Goal: Task Accomplishment & Management: Complete application form

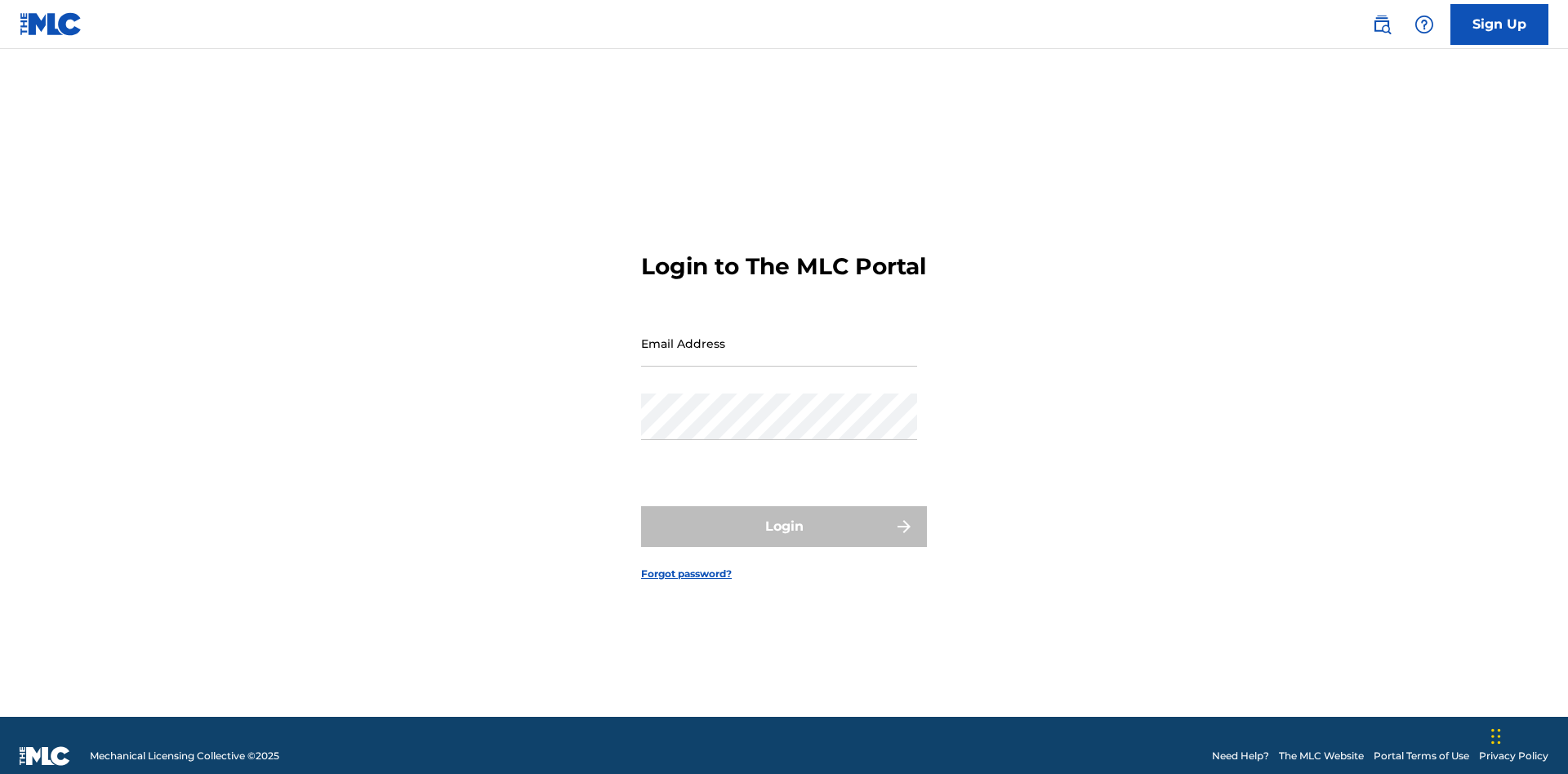
scroll to position [21, 0]
click at [779, 335] on input "Email Address" at bounding box center [778, 343] width 276 height 47
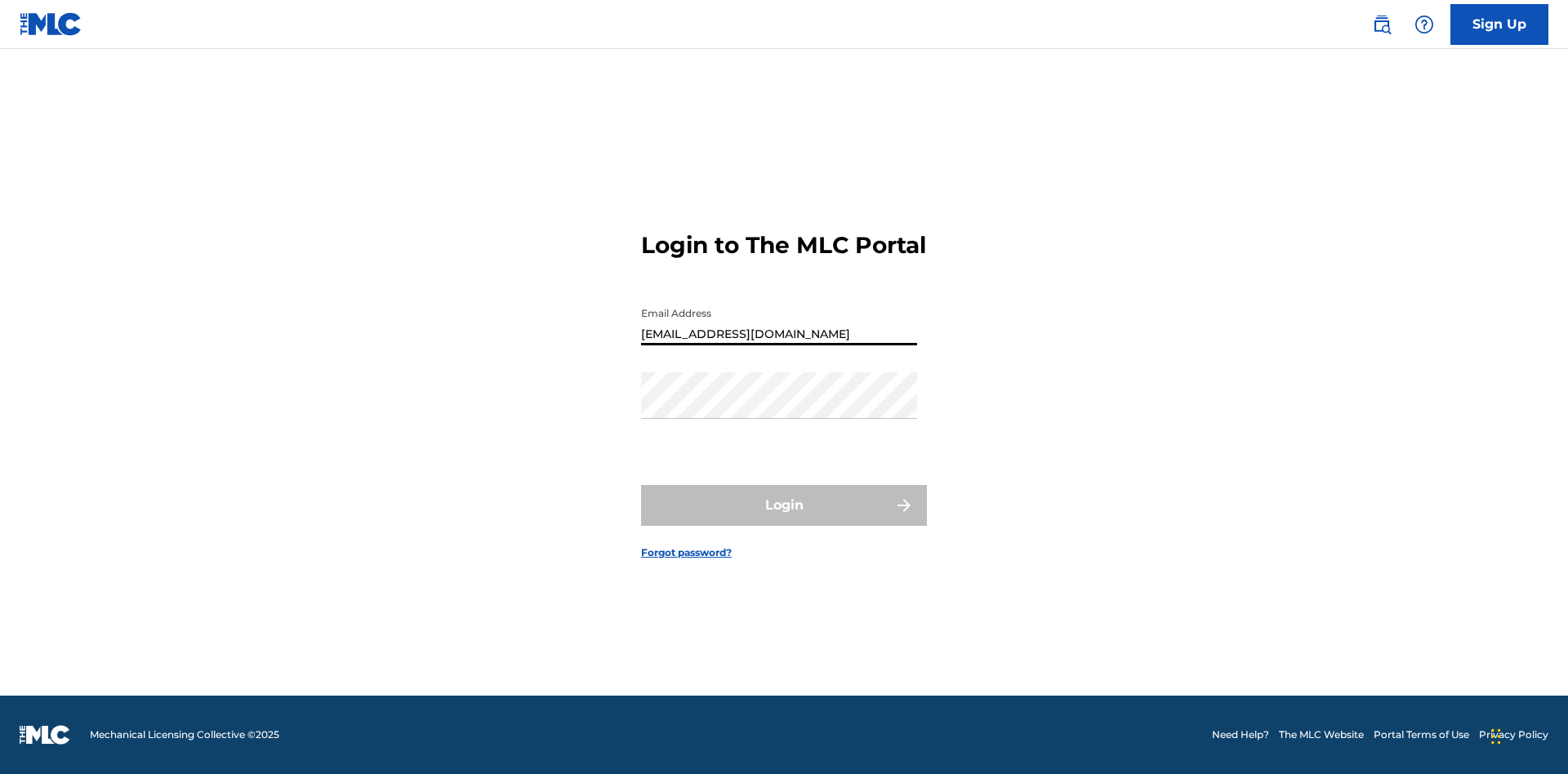
type input "[EMAIL_ADDRESS][DOMAIN_NAME]"
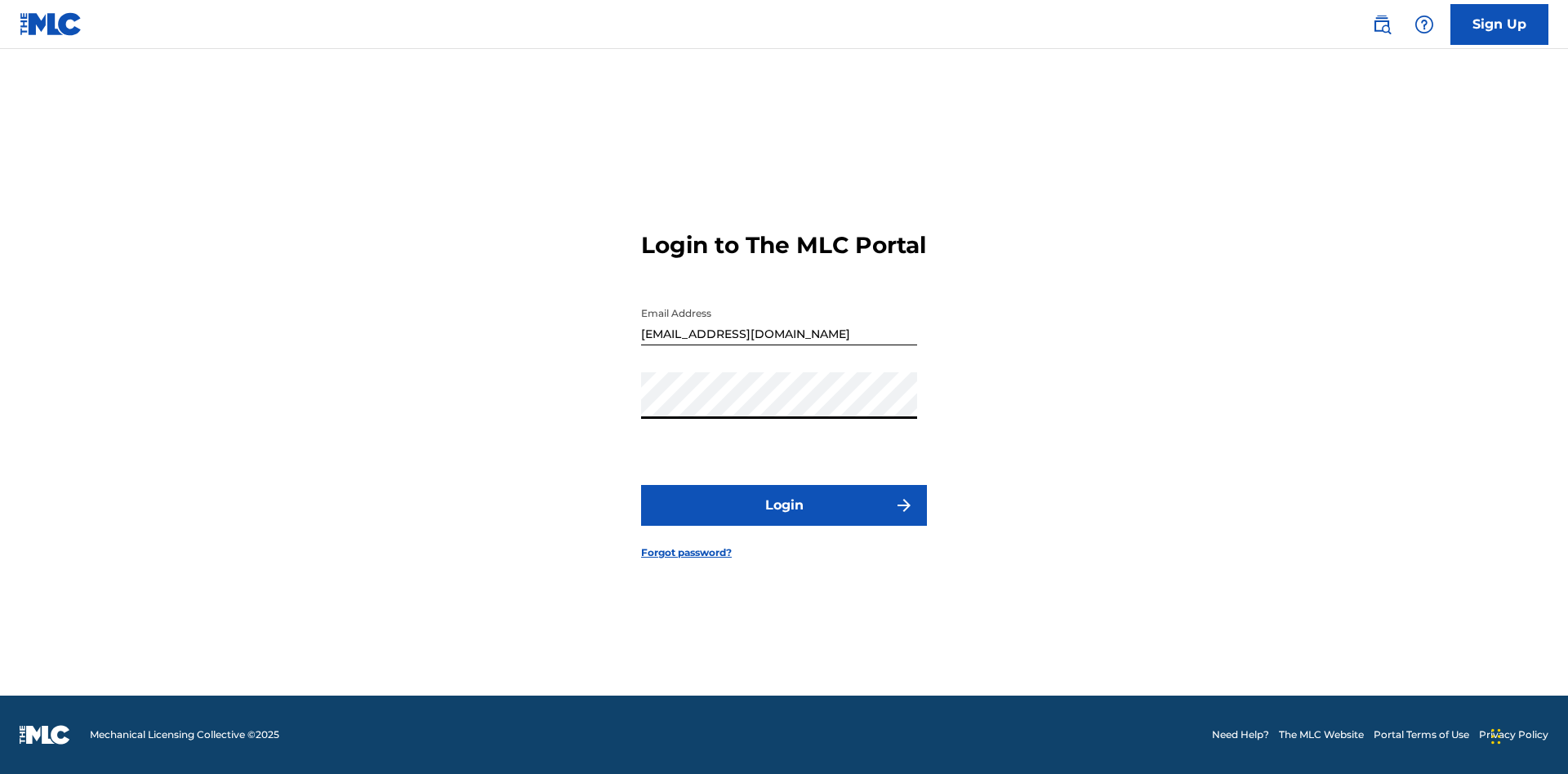
click at [784, 519] on button "Login" at bounding box center [784, 505] width 286 height 41
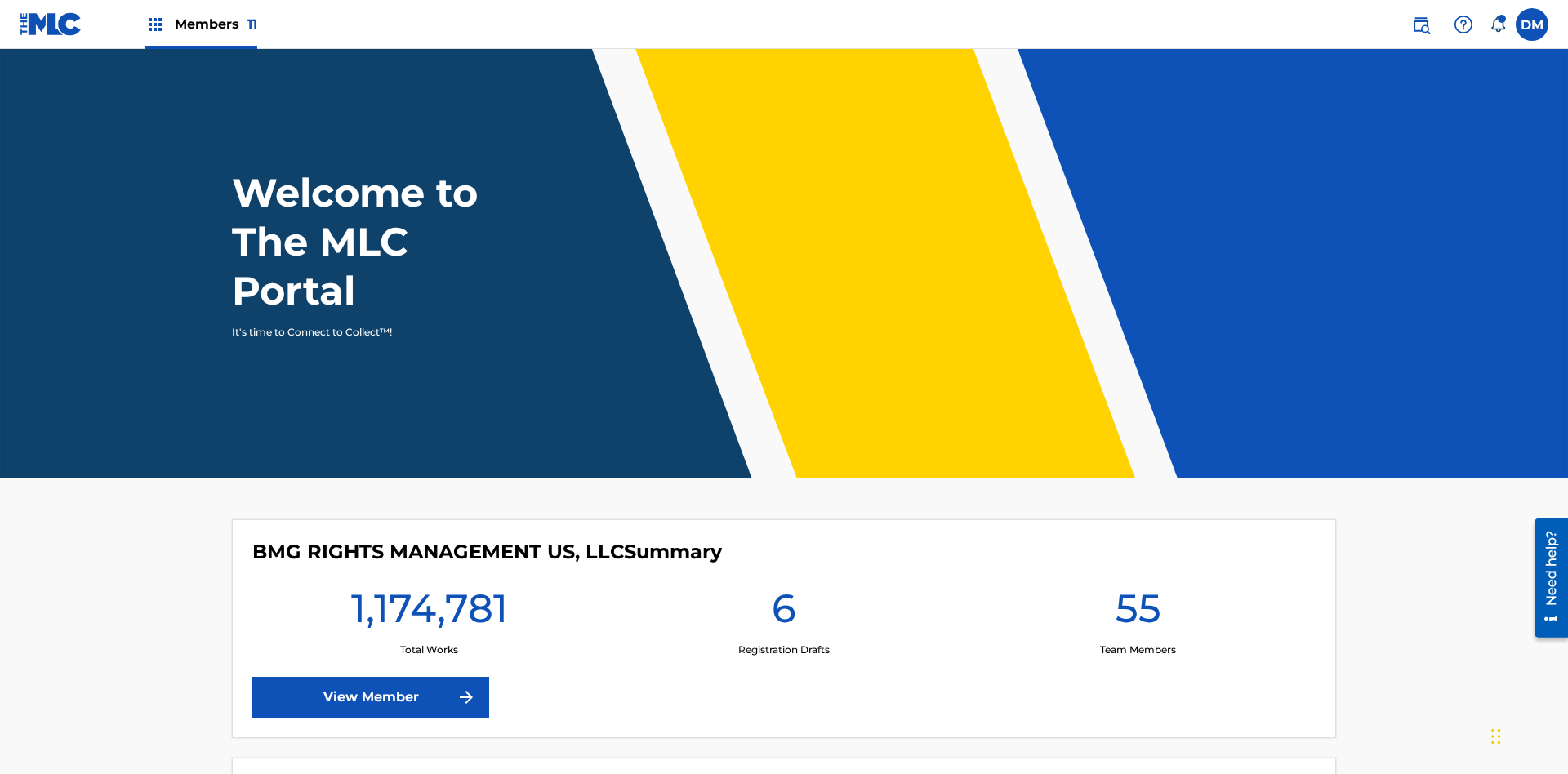
scroll to position [70, 0]
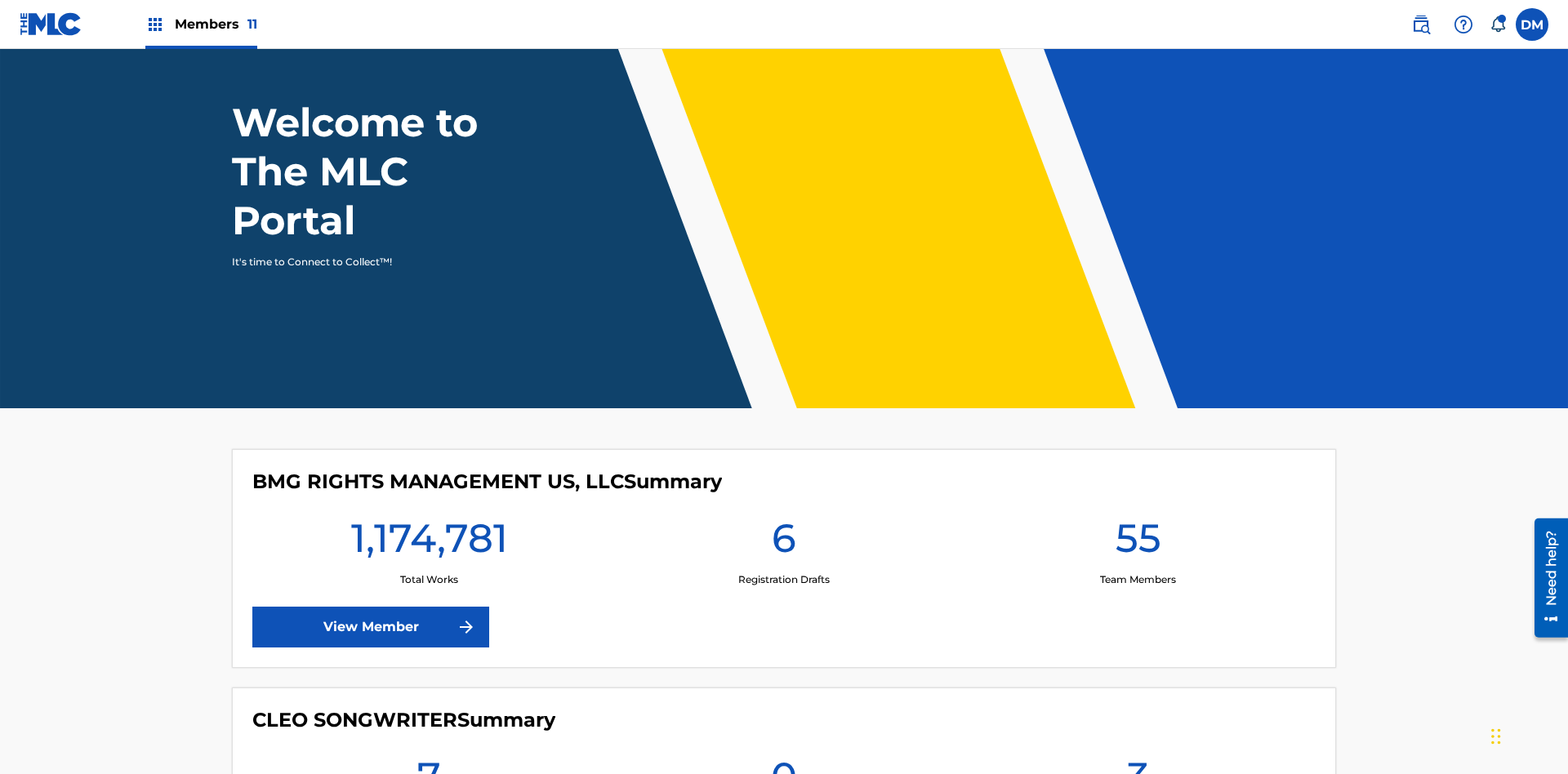
click at [201, 24] on span "Members 11" at bounding box center [216, 24] width 83 height 19
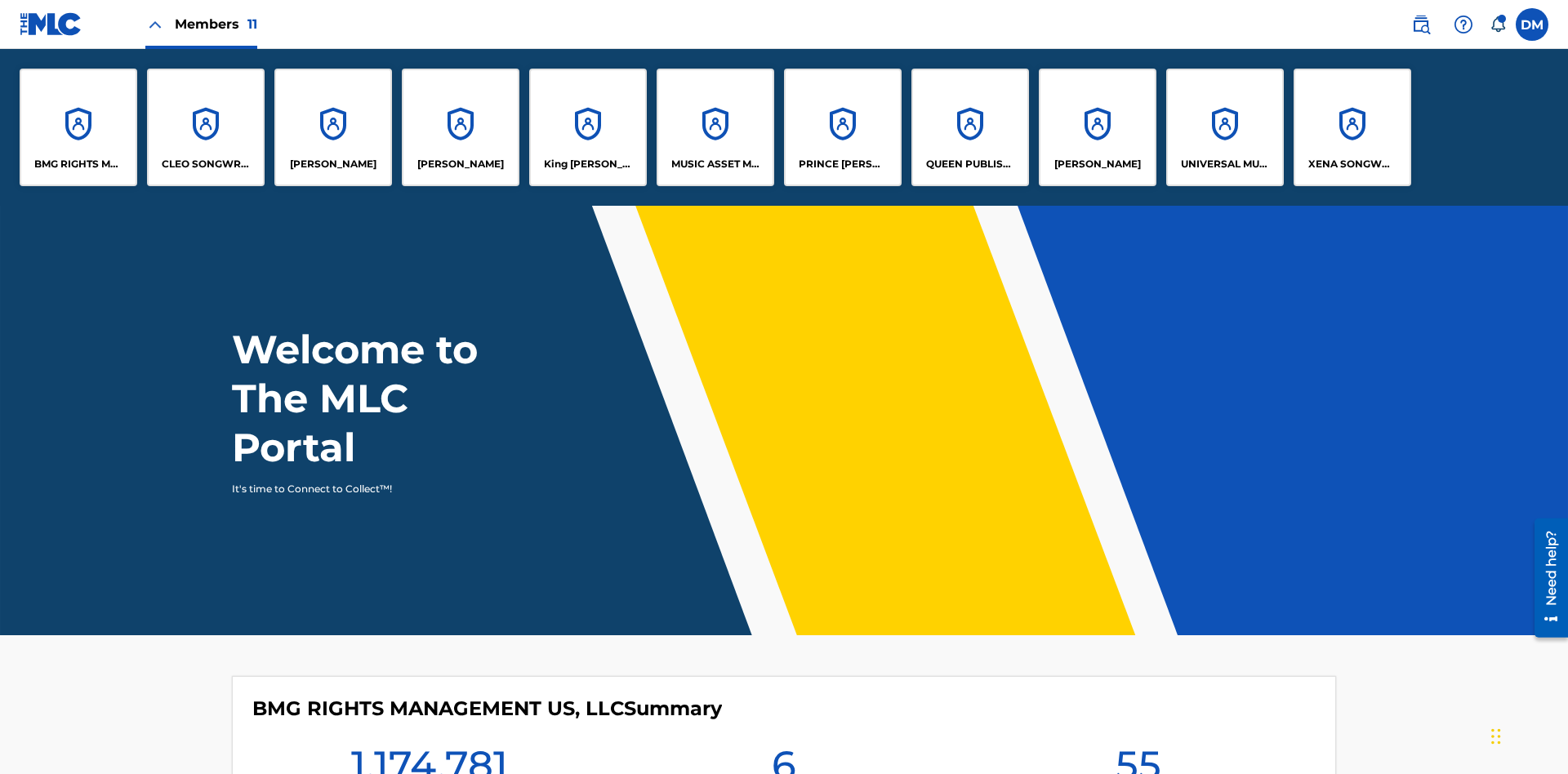
click at [1224, 164] on p "UNIVERSAL MUSIC PUB GROUP" at bounding box center [1225, 164] width 89 height 15
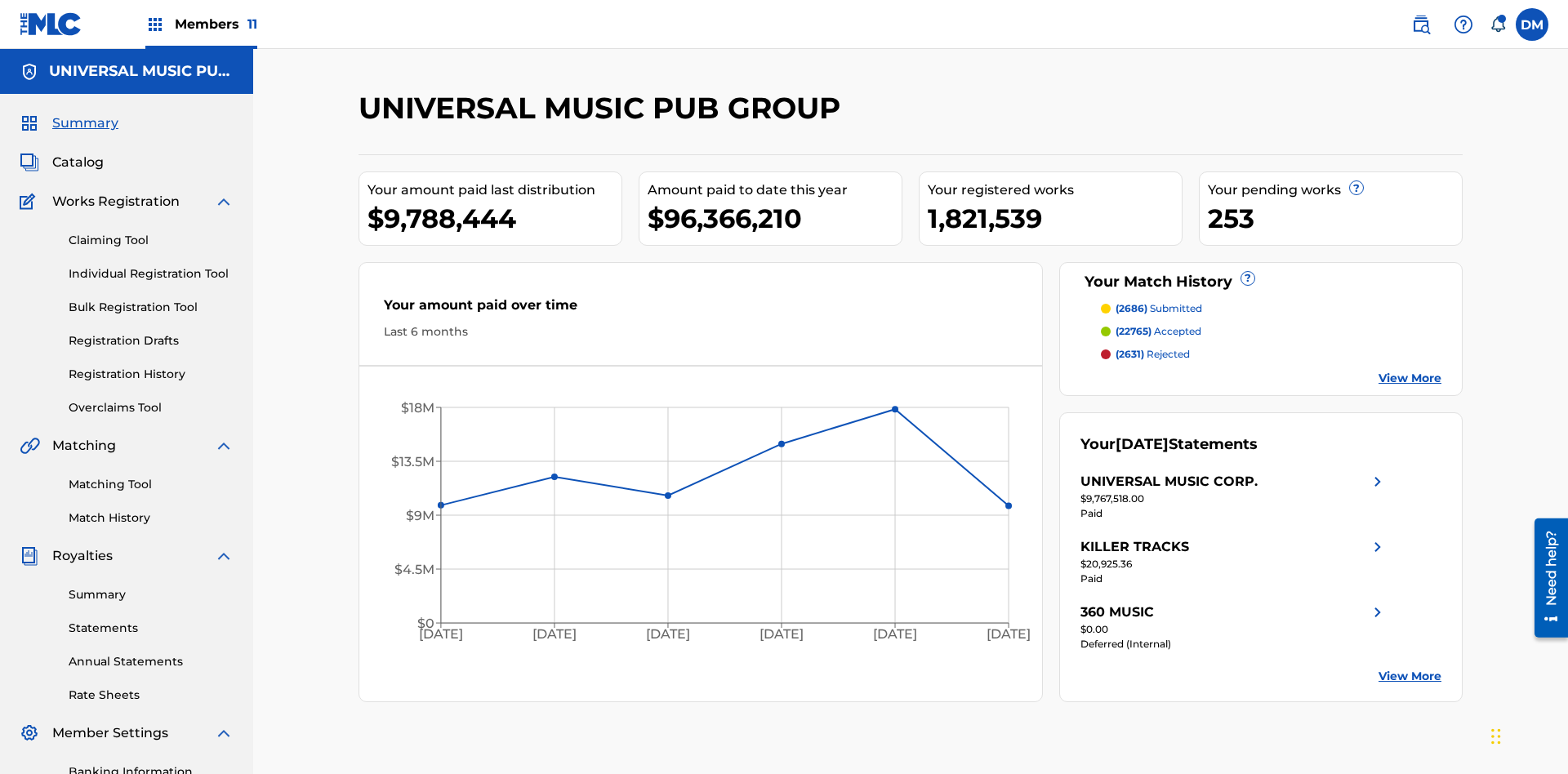
scroll to position [167, 0]
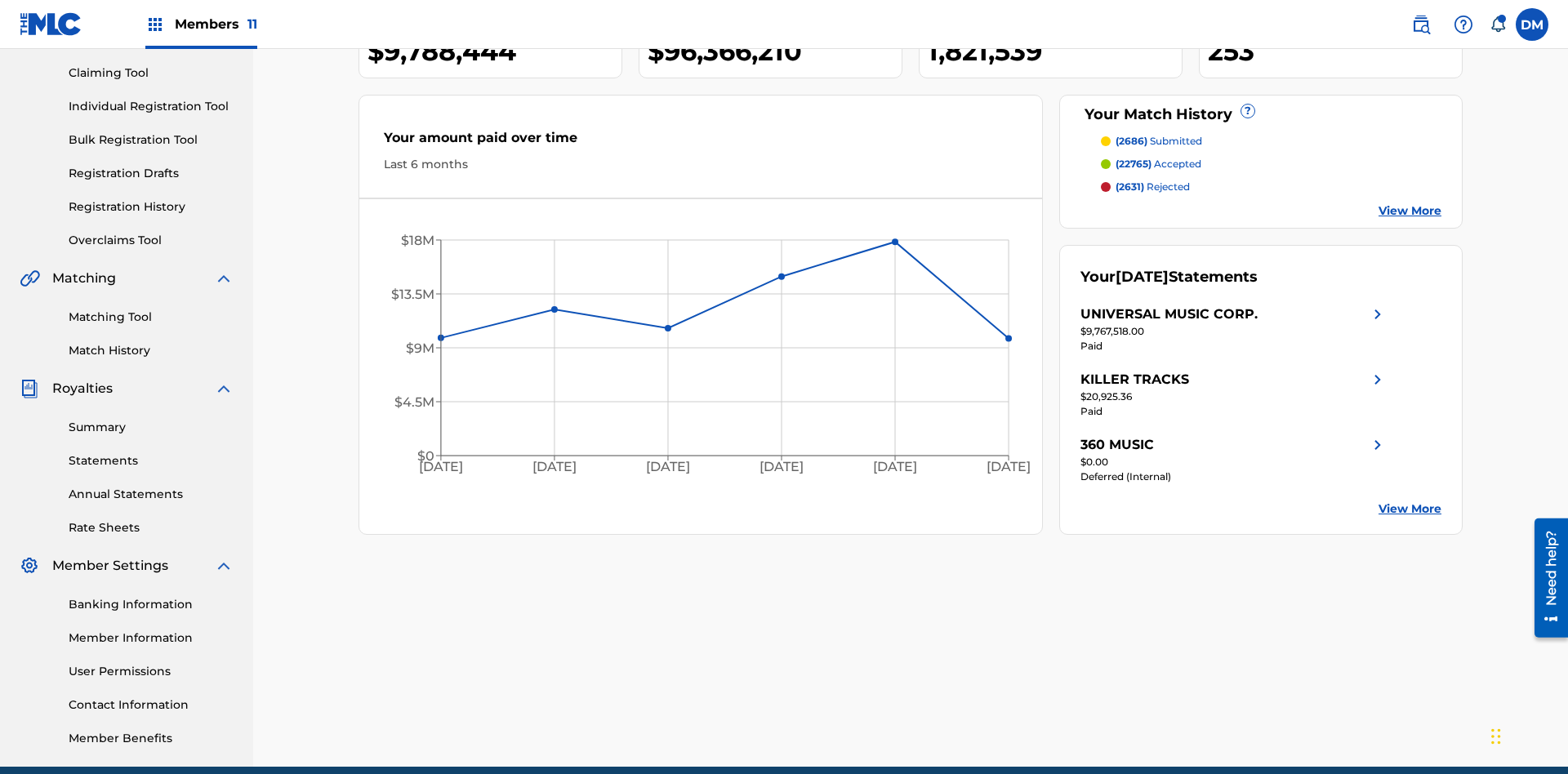
click at [151, 106] on link "Individual Registration Tool" at bounding box center [150, 107] width 165 height 17
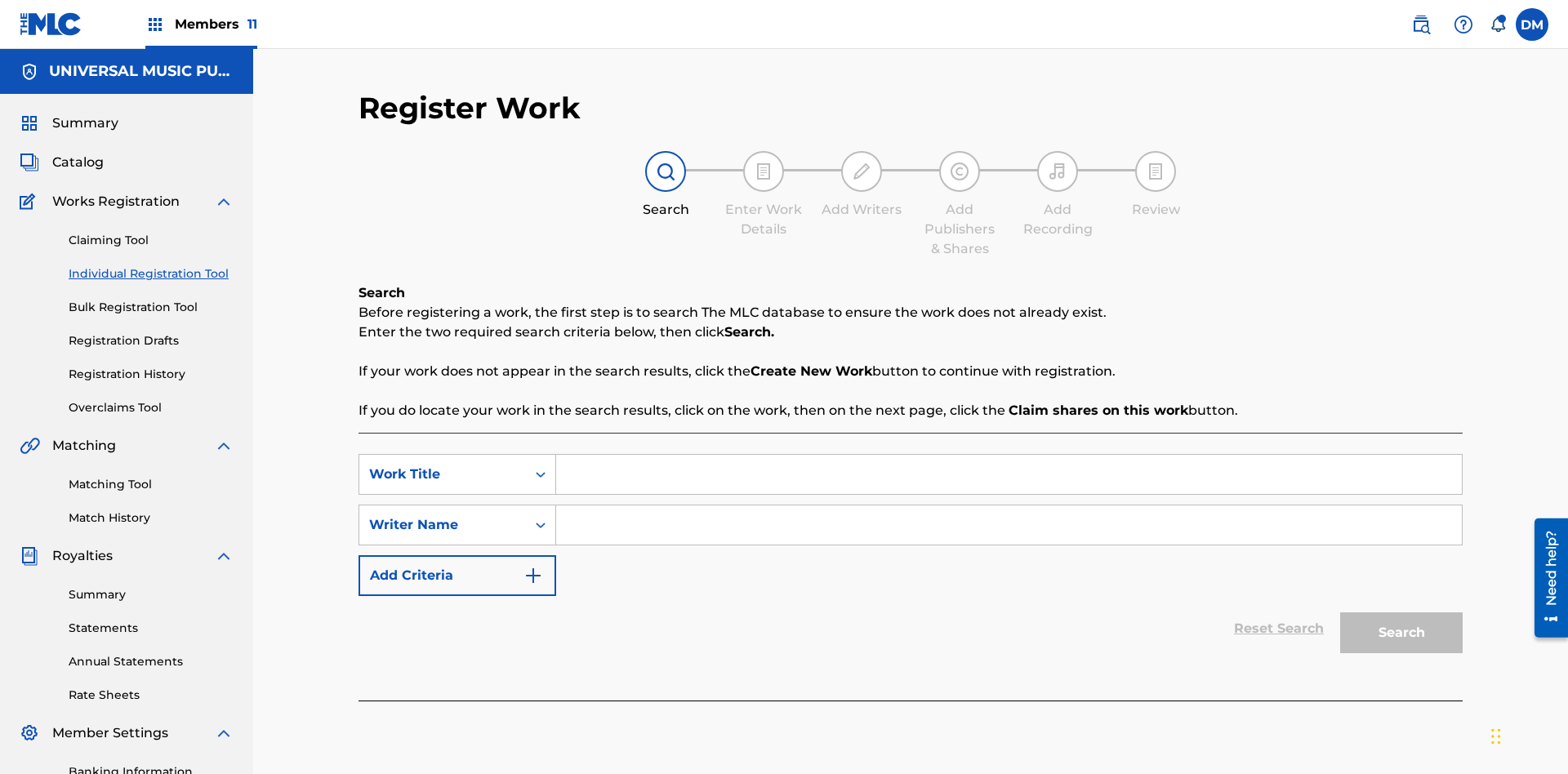
click at [1008, 455] on input "Search Form" at bounding box center [1008, 474] width 906 height 39
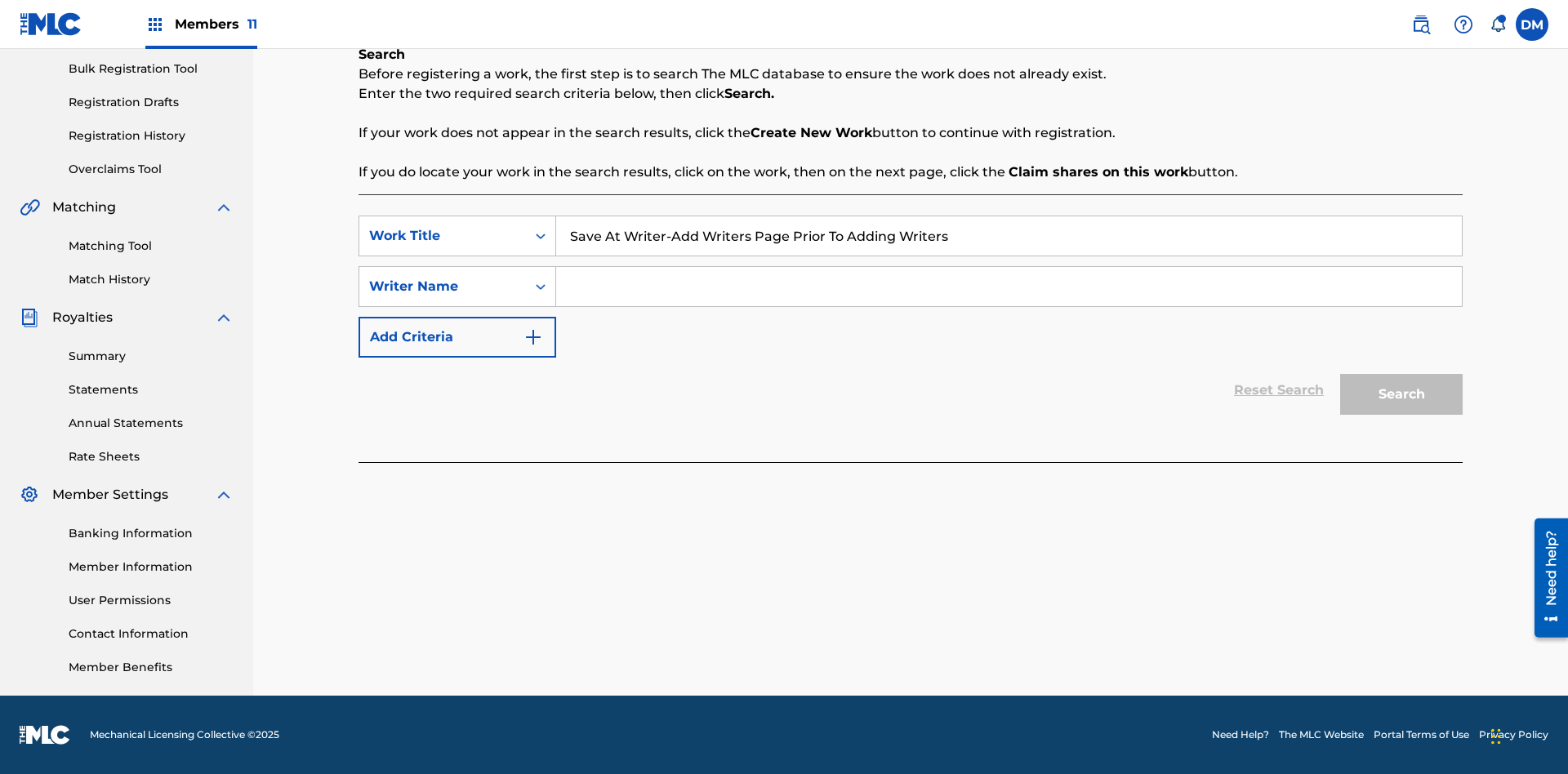
type input "Save At Writer-Add Writers Page Prior To Adding Writers"
click at [1008, 287] on input "Search Form" at bounding box center [1008, 287] width 906 height 39
type input "QWERTYUIOP"
click at [1401, 394] on button "Search" at bounding box center [1401, 394] width 122 height 41
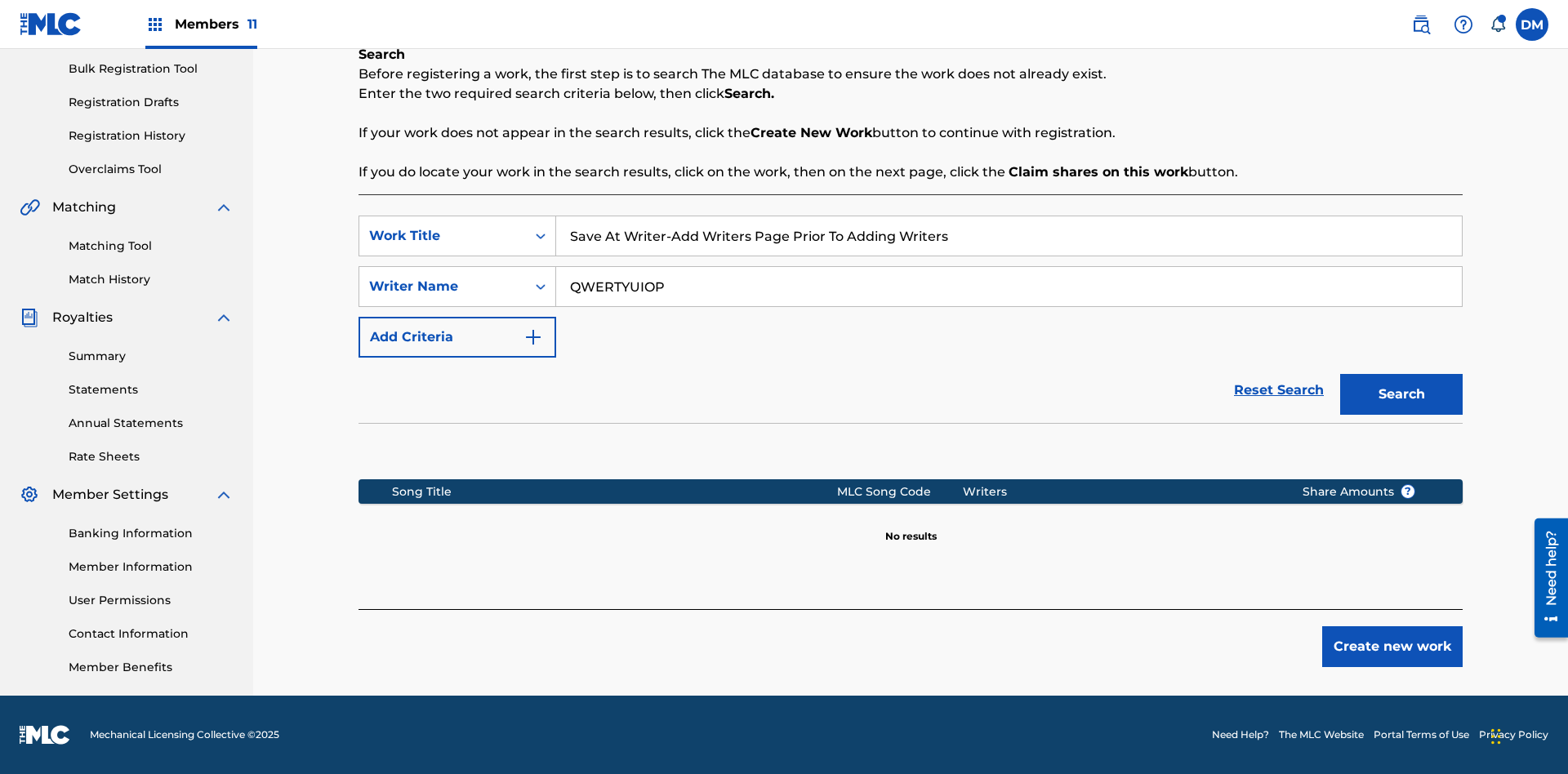
click at [1392, 647] on button "Create new work" at bounding box center [1392, 647] width 141 height 41
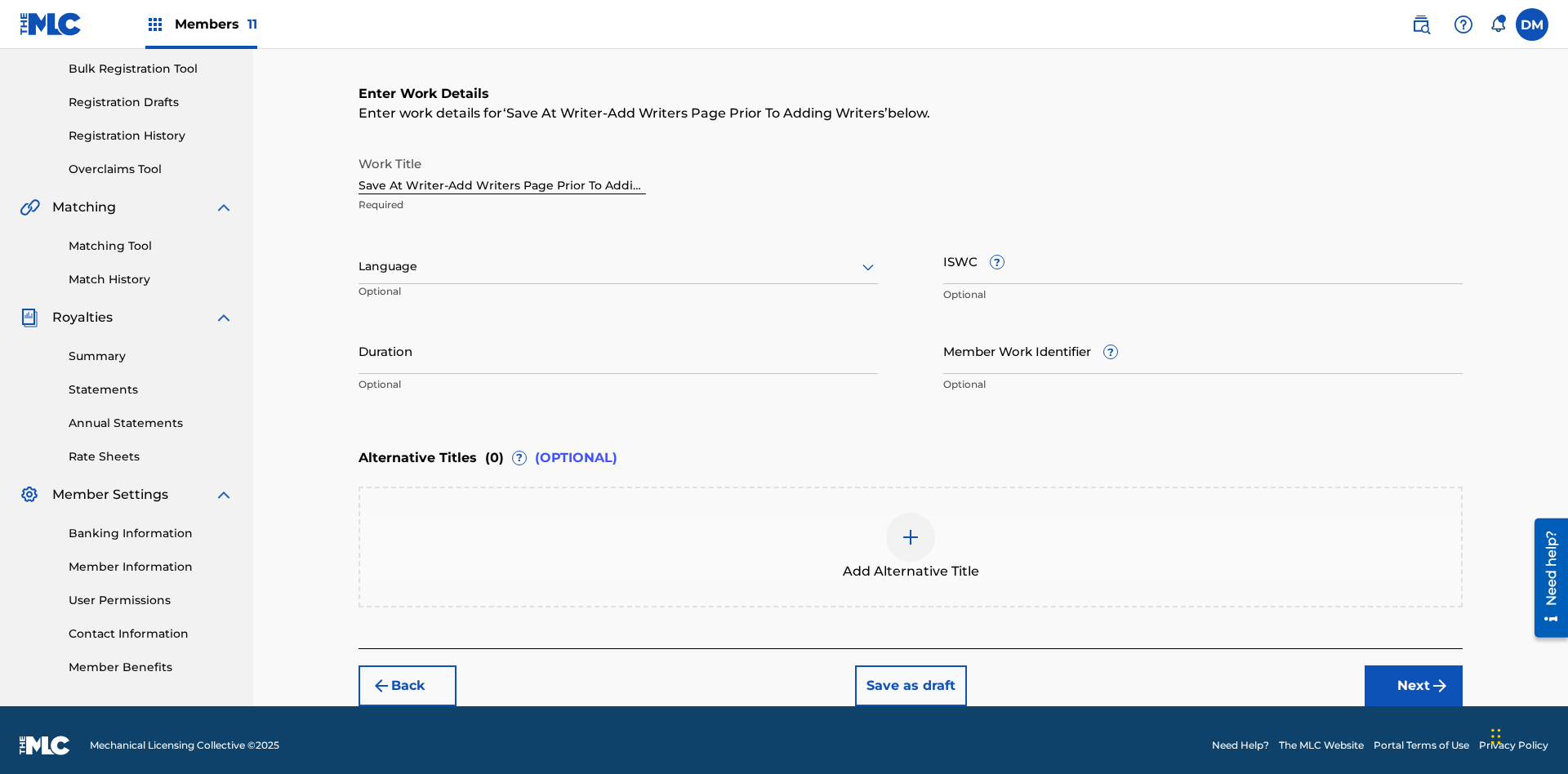
click at [618, 340] on input "Duration" at bounding box center [618, 351] width 519 height 47
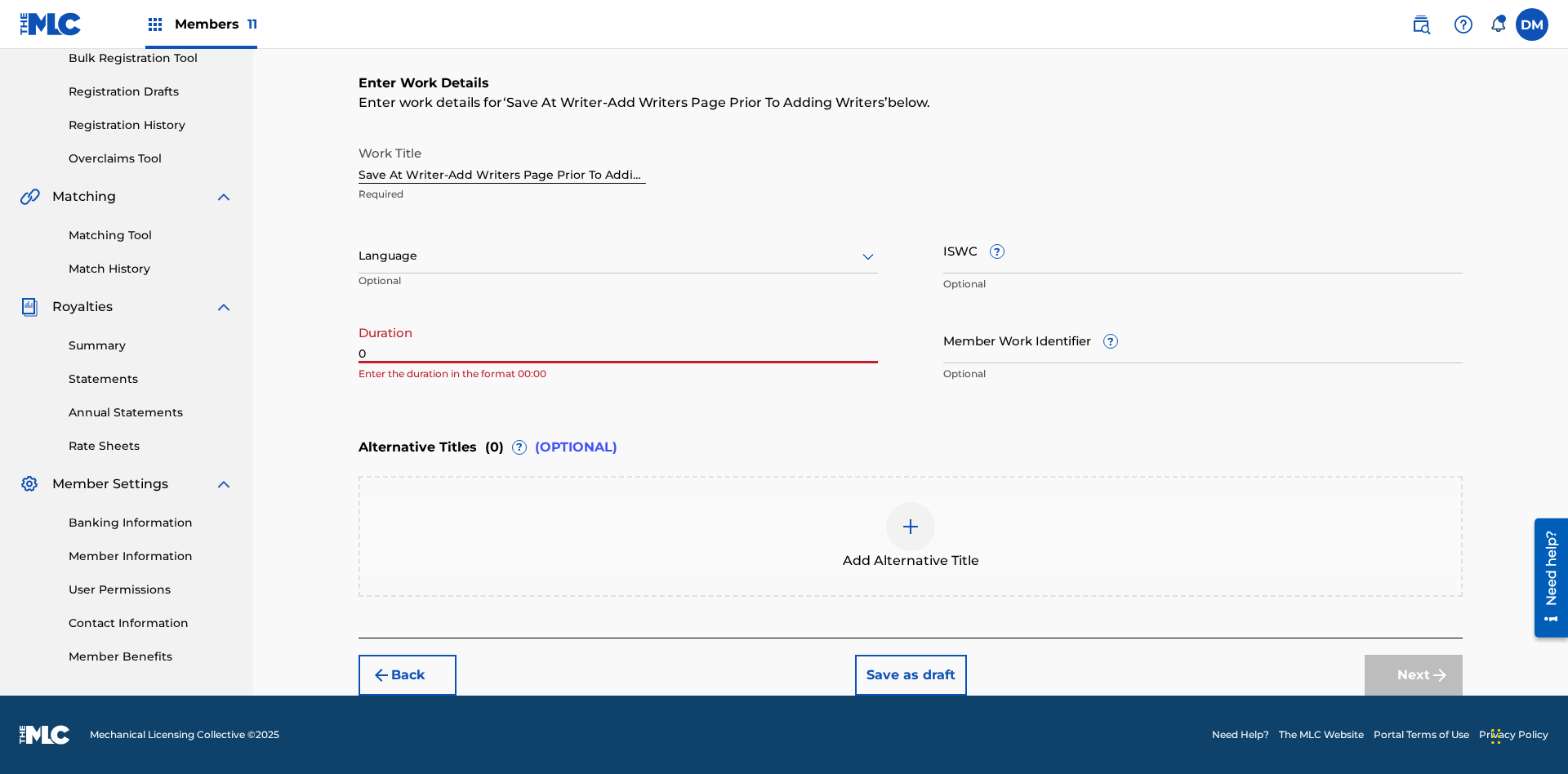
click at [618, 340] on input "0" at bounding box center [618, 340] width 519 height 47
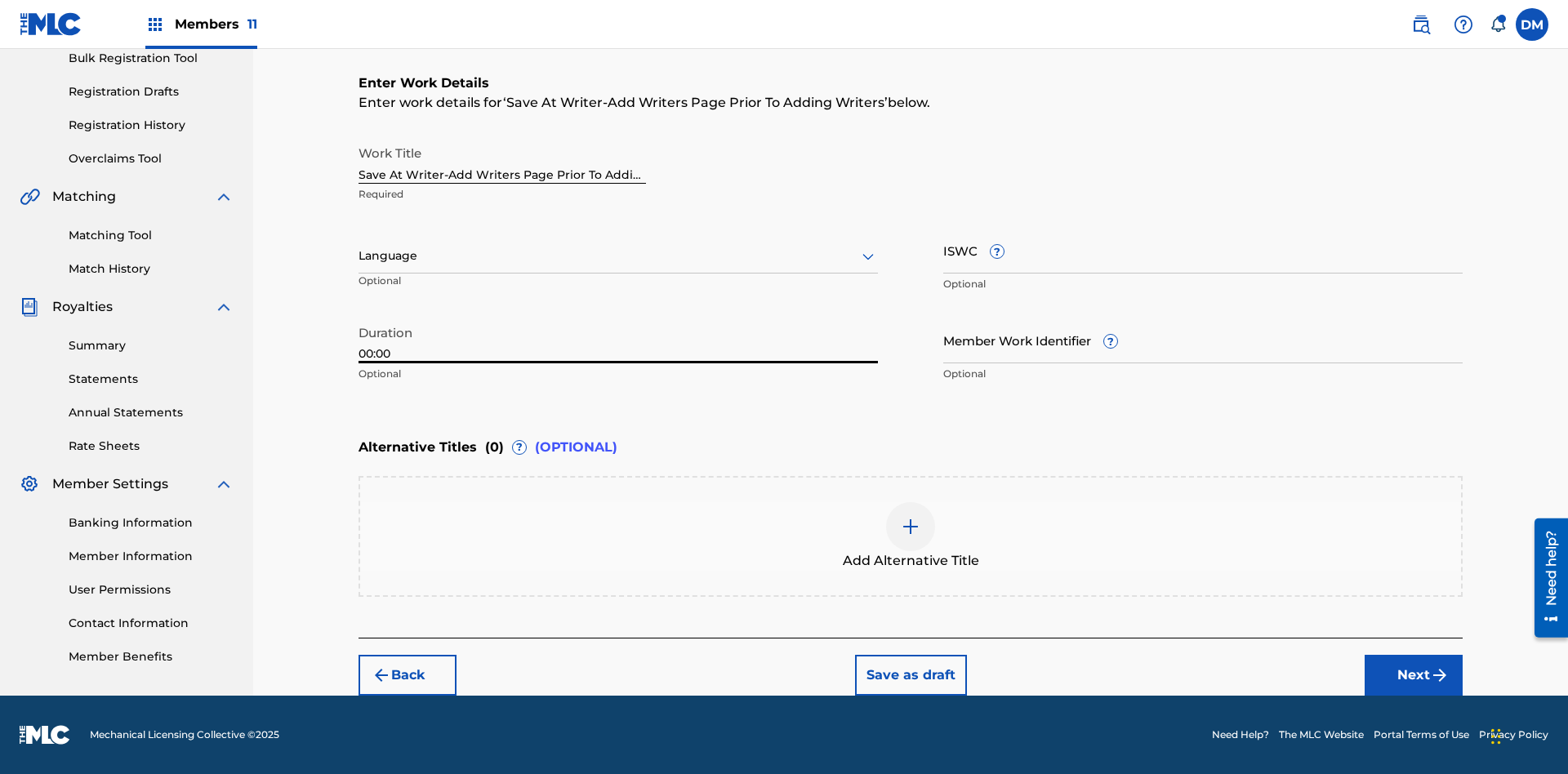
type input "00:00"
click at [868, 256] on icon at bounding box center [867, 256] width 20 height 20
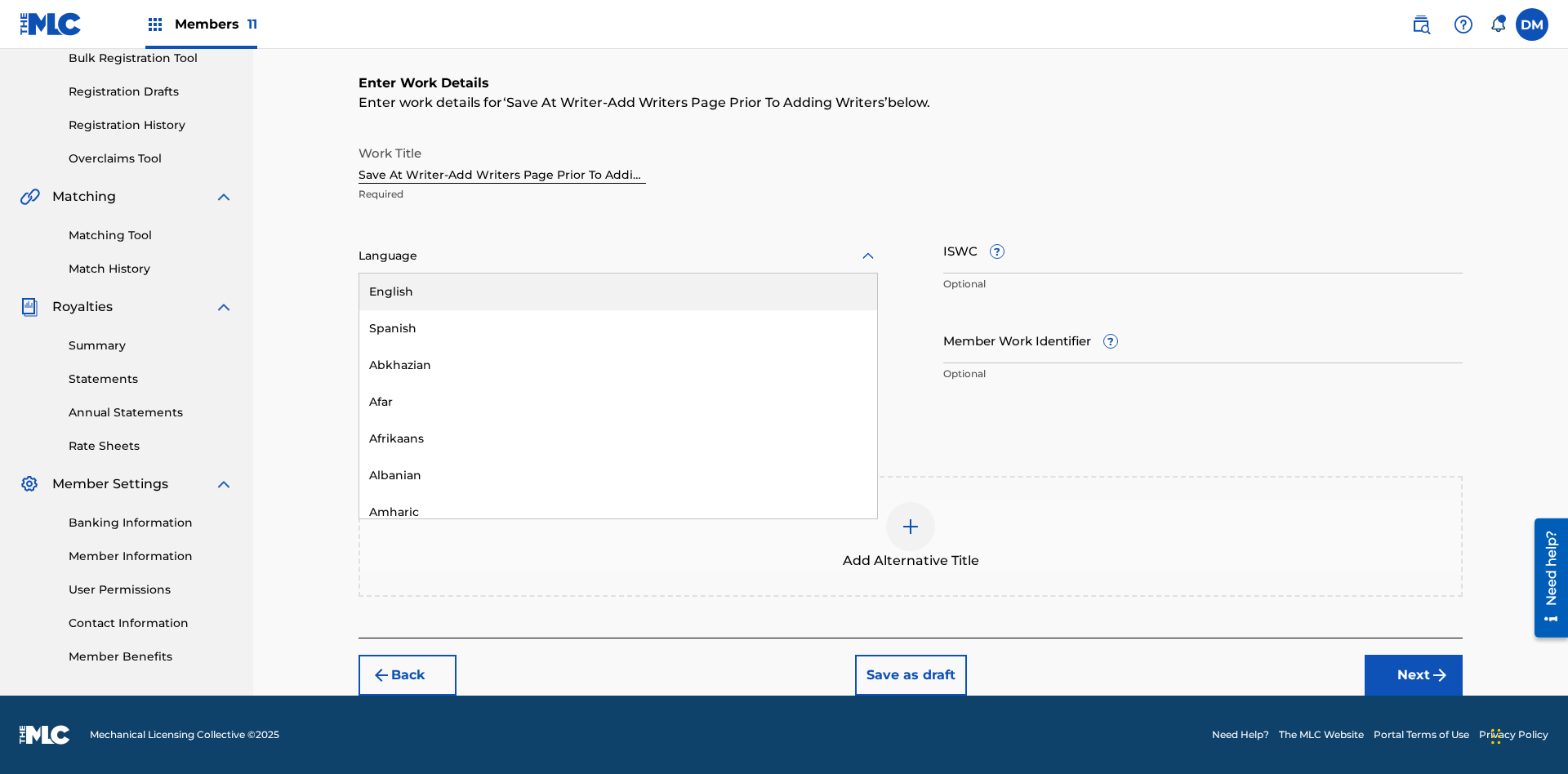
click at [618, 402] on div "Afar" at bounding box center [618, 402] width 517 height 37
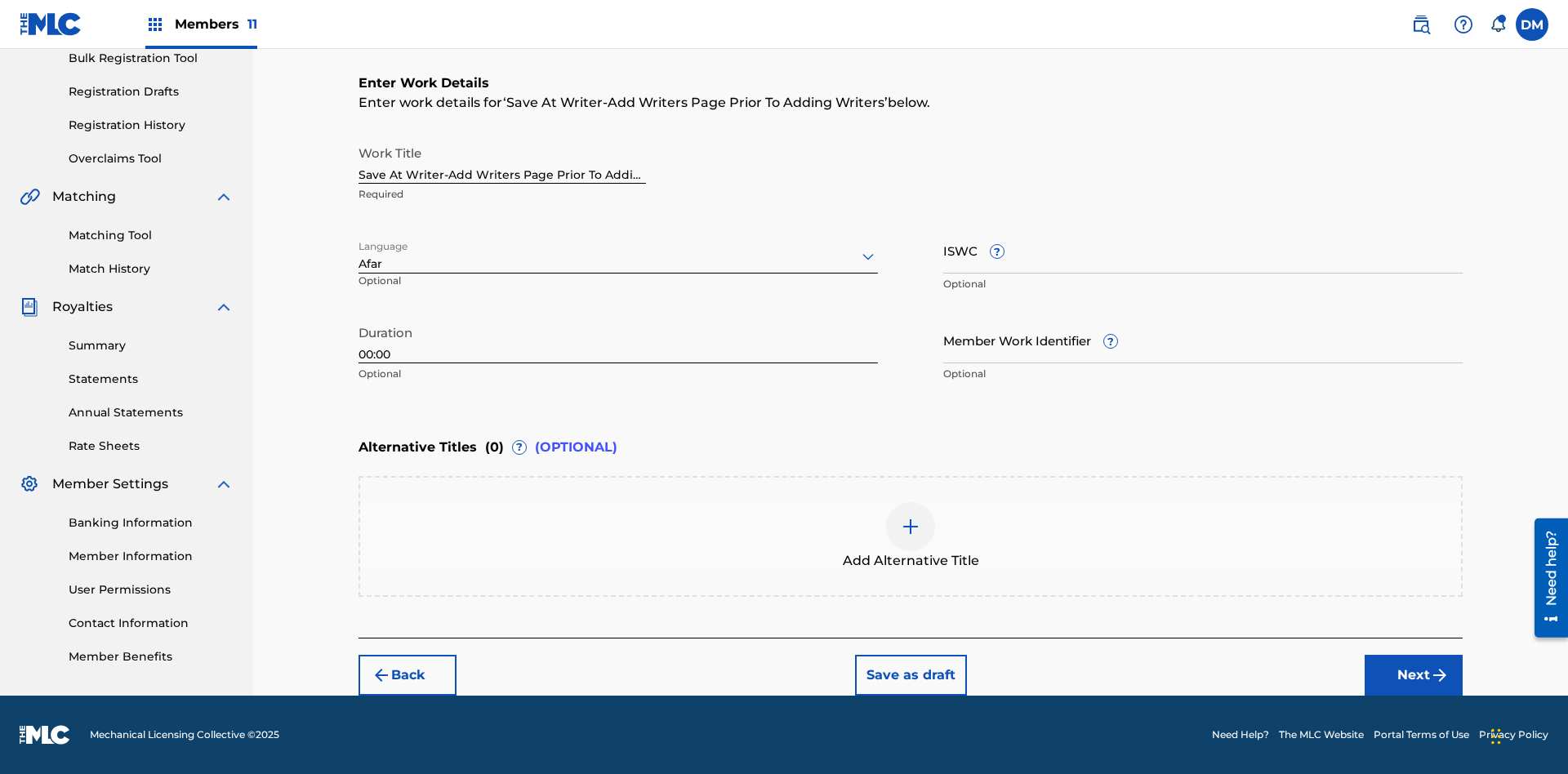
click at [1203, 340] on input "Member Work Identifier ?" at bounding box center [1203, 340] width 519 height 47
type input "[PHONE_NUMBER]"
click at [1203, 250] on input "ISWC ?" at bounding box center [1203, 250] width 519 height 47
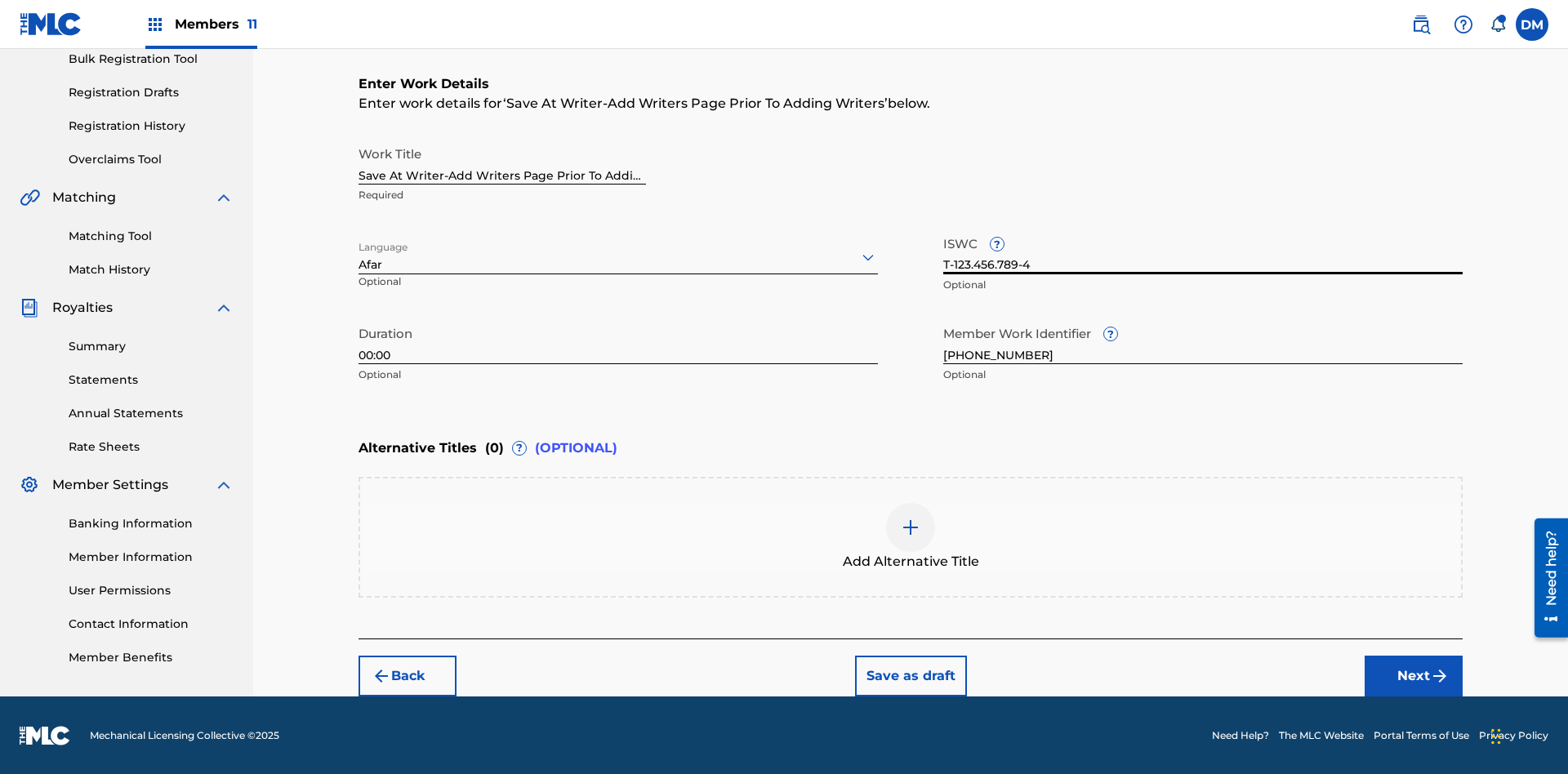
type input "T-123.456.789-4"
click at [911, 535] on img at bounding box center [910, 527] width 20 height 20
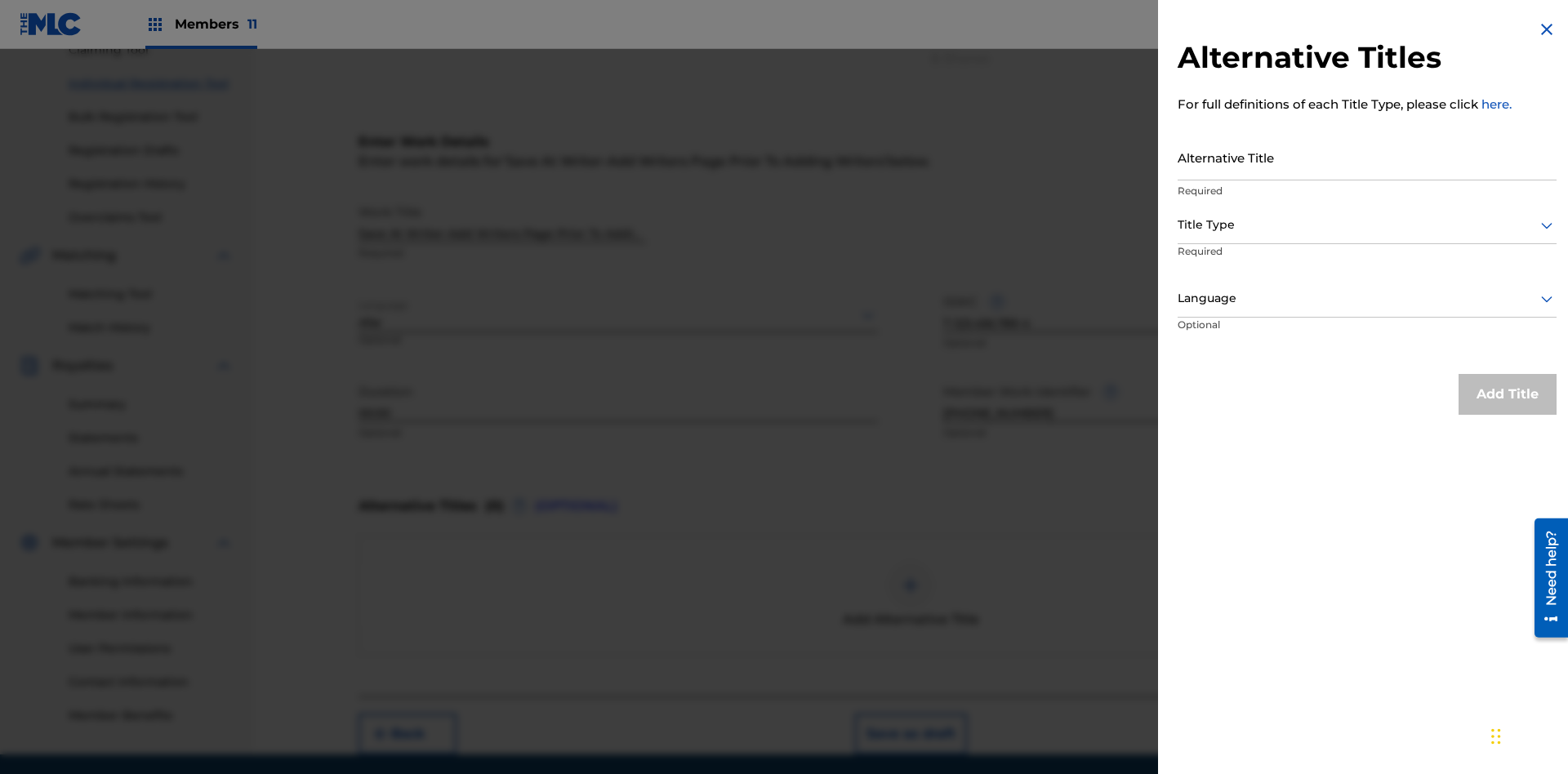
click at [1367, 157] on input "Alternative Title" at bounding box center [1367, 157] width 379 height 47
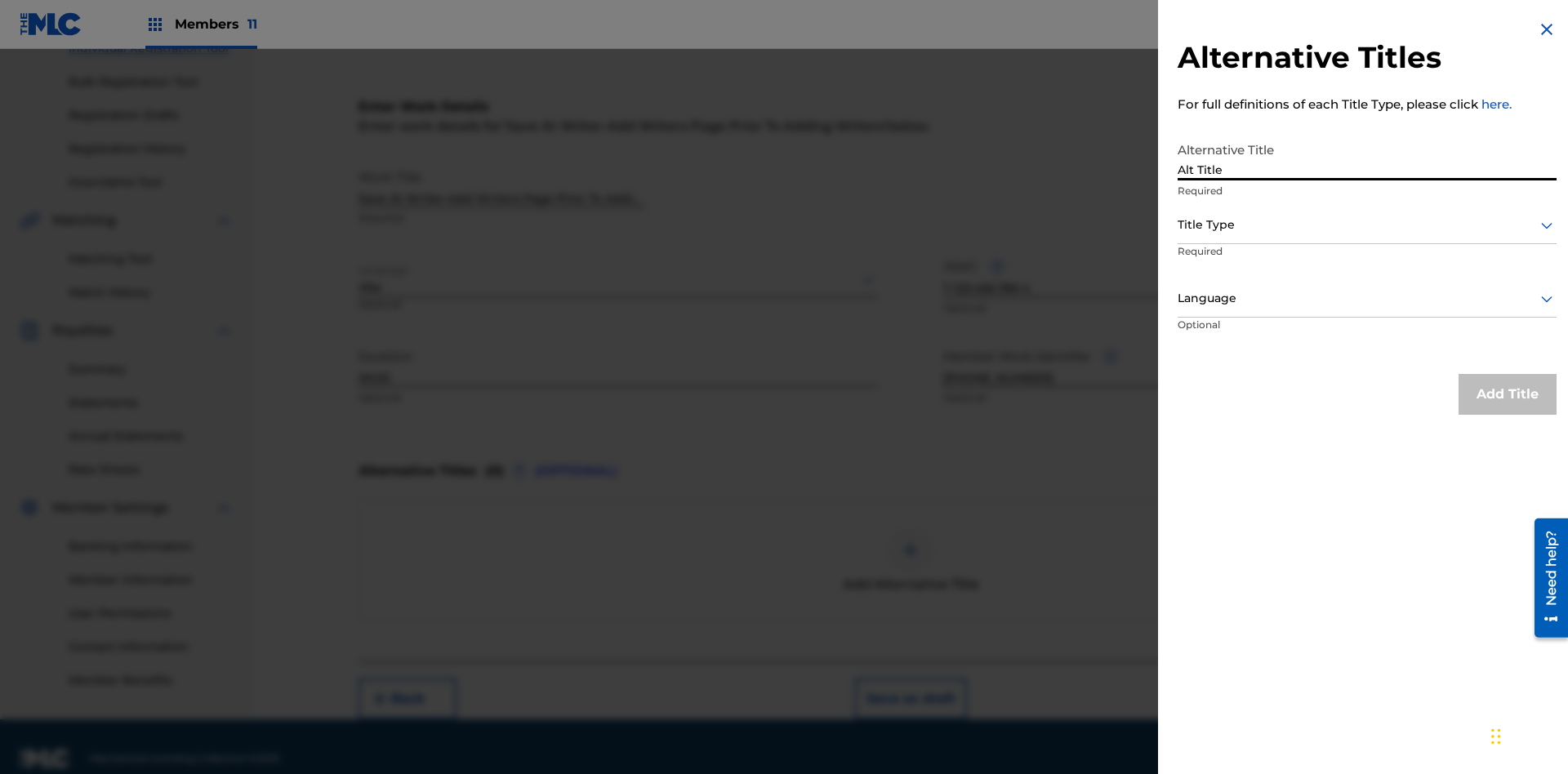
type input "Alt Title"
click at [1367, 224] on div at bounding box center [1367, 225] width 379 height 20
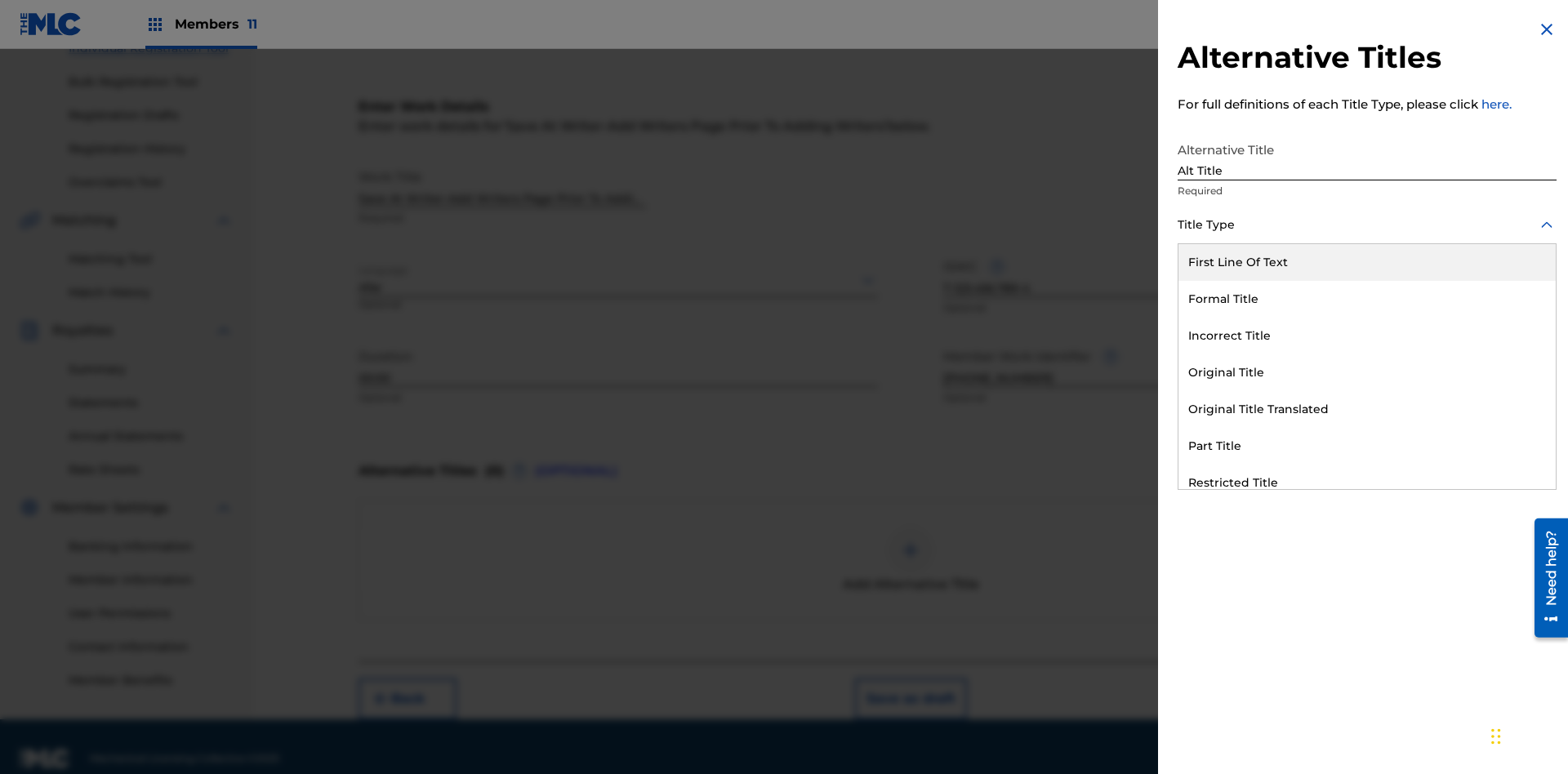
scroll to position [249, 0]
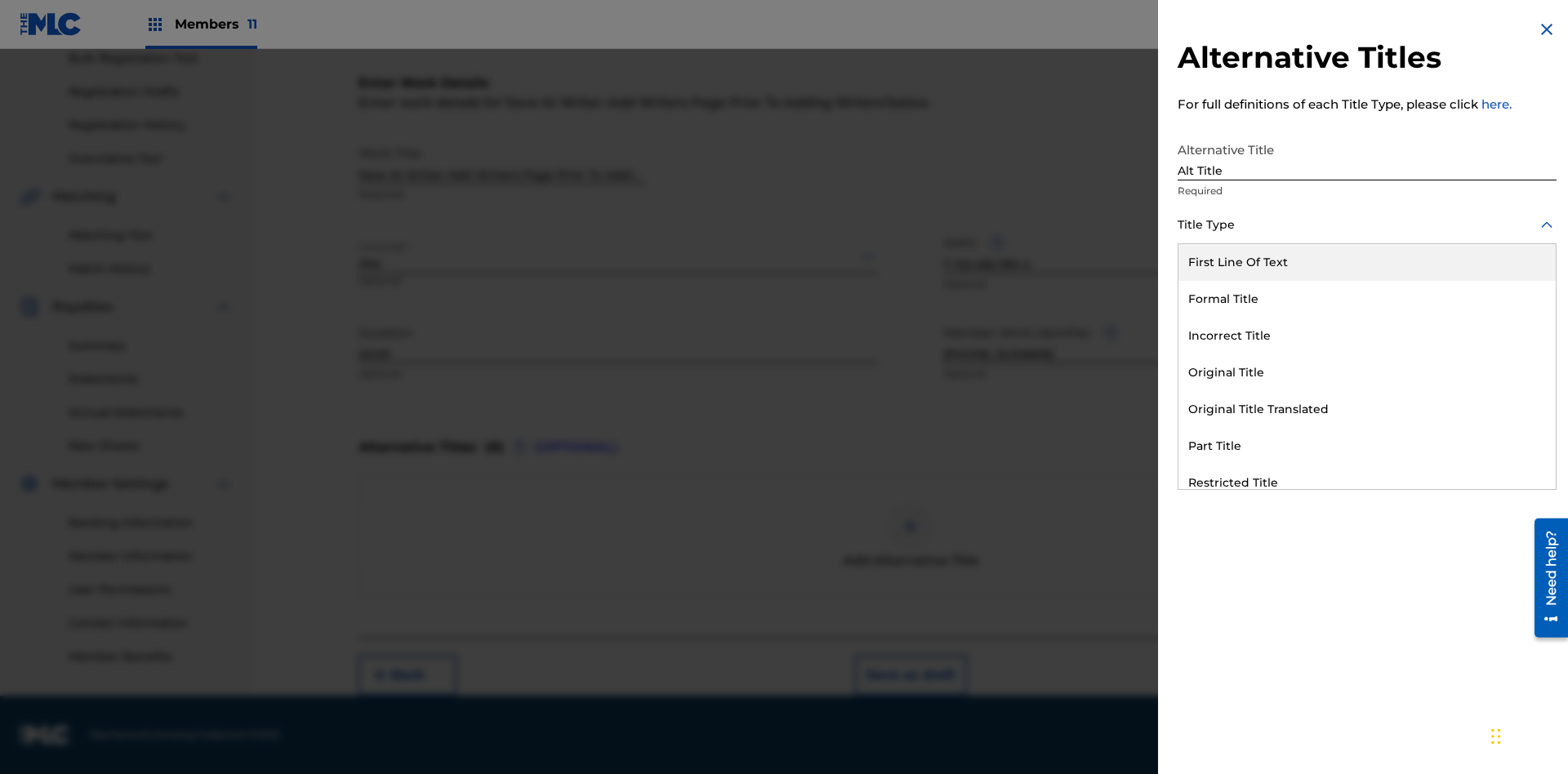
click at [1367, 372] on div "Original Title" at bounding box center [1367, 372] width 377 height 37
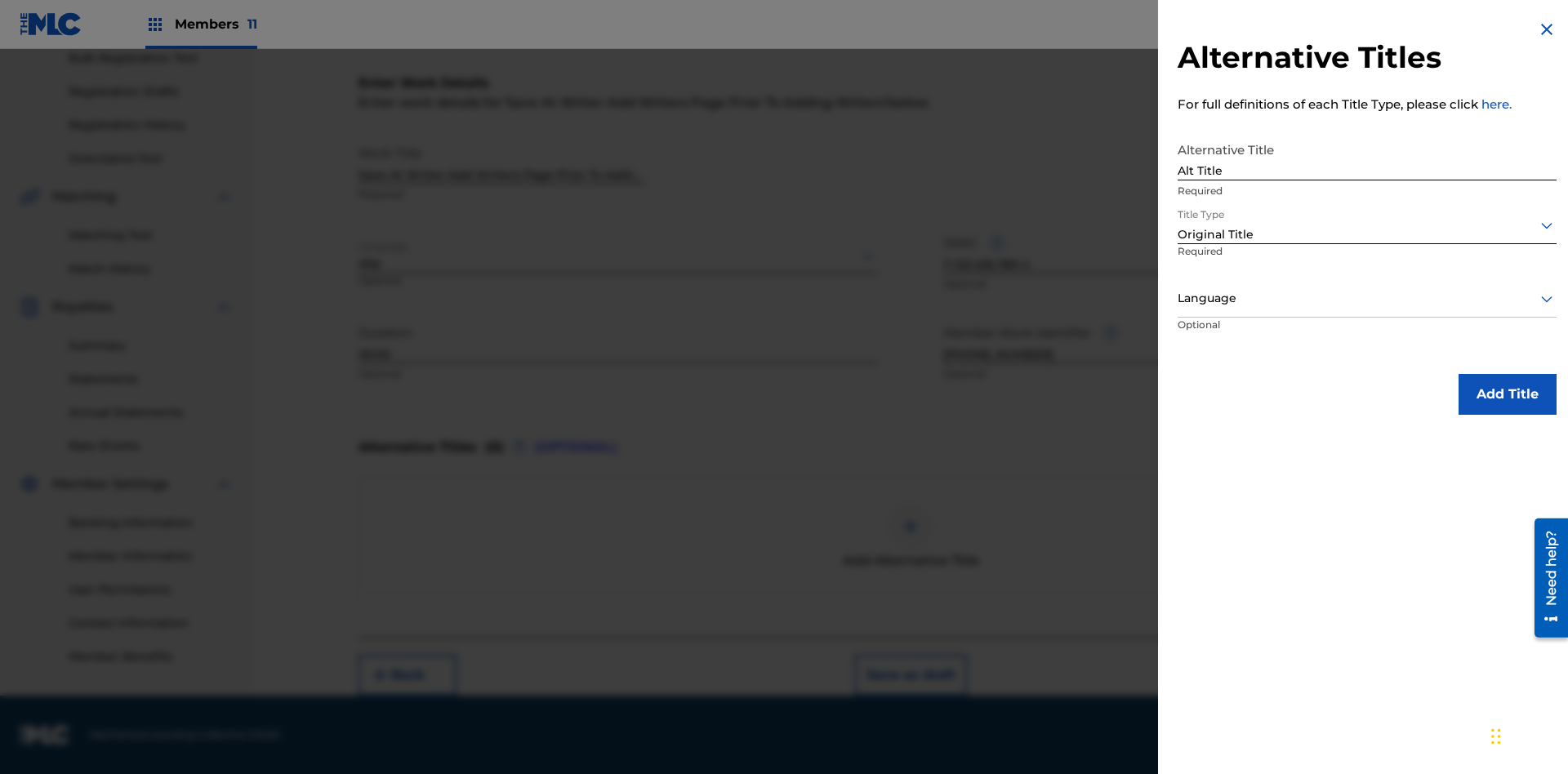
click at [1367, 298] on div at bounding box center [1367, 299] width 379 height 20
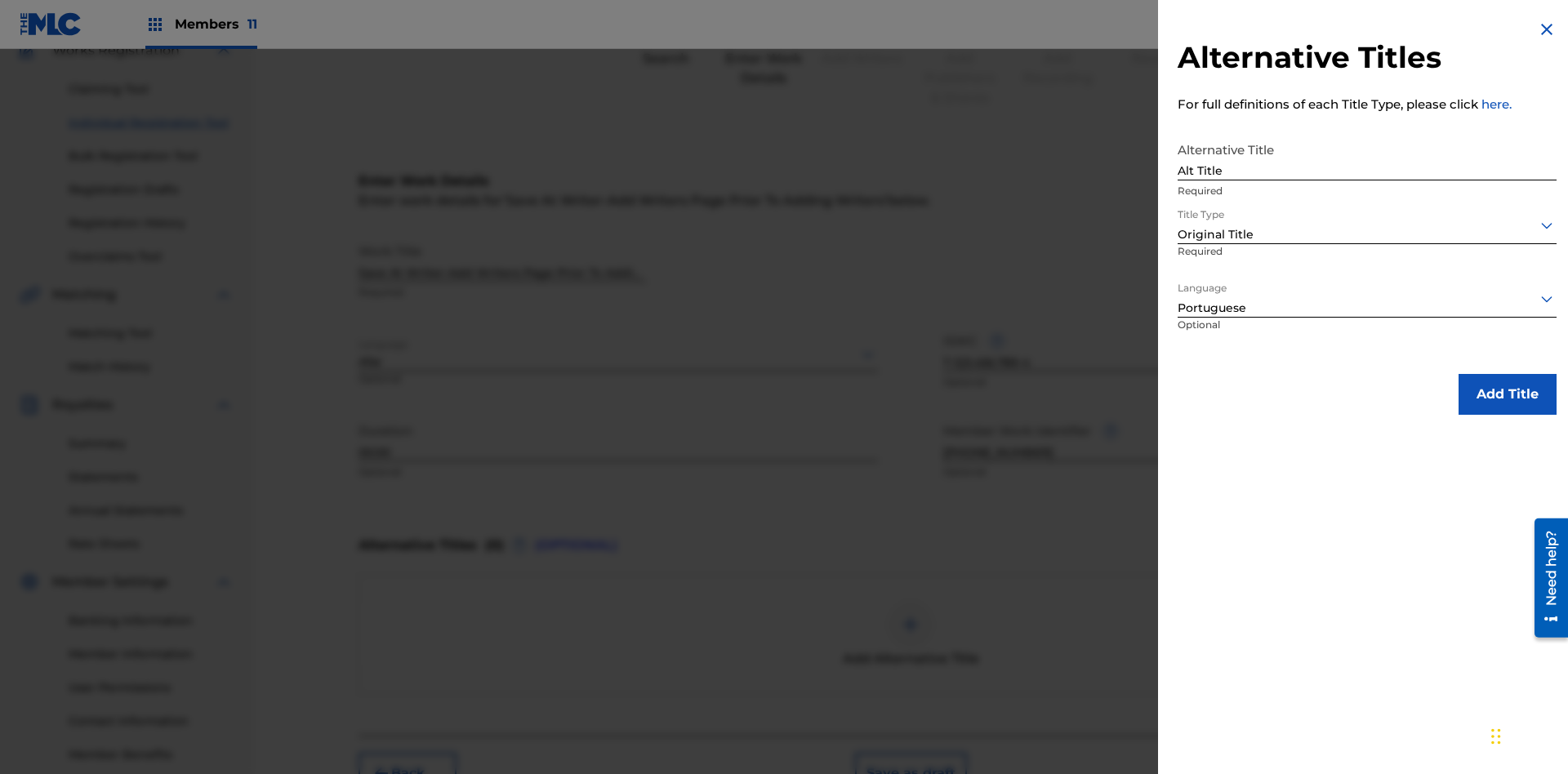
click at [1507, 393] on button "Add Title" at bounding box center [1507, 394] width 98 height 41
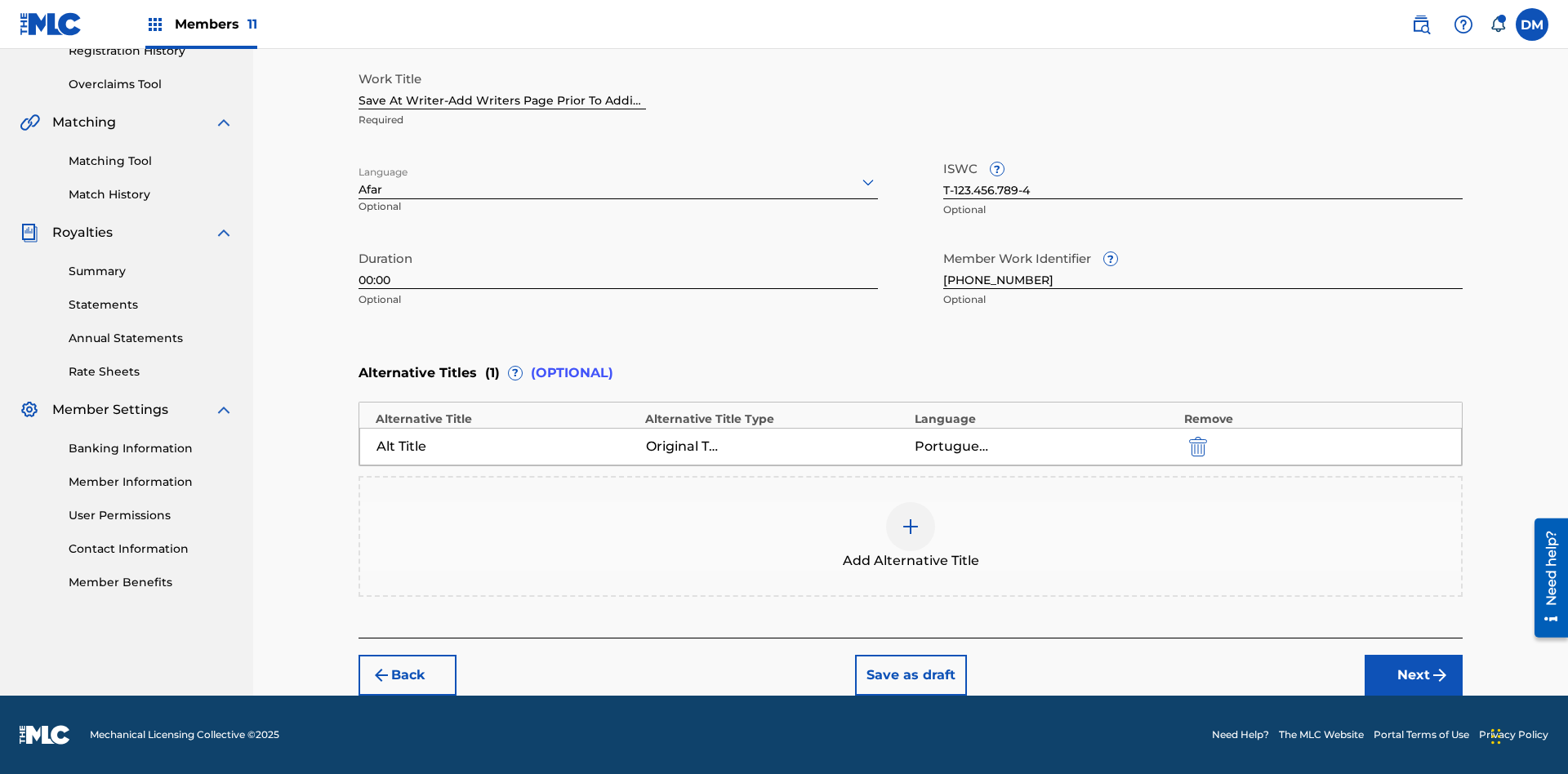
click at [1414, 675] on button "Next" at bounding box center [1413, 675] width 98 height 41
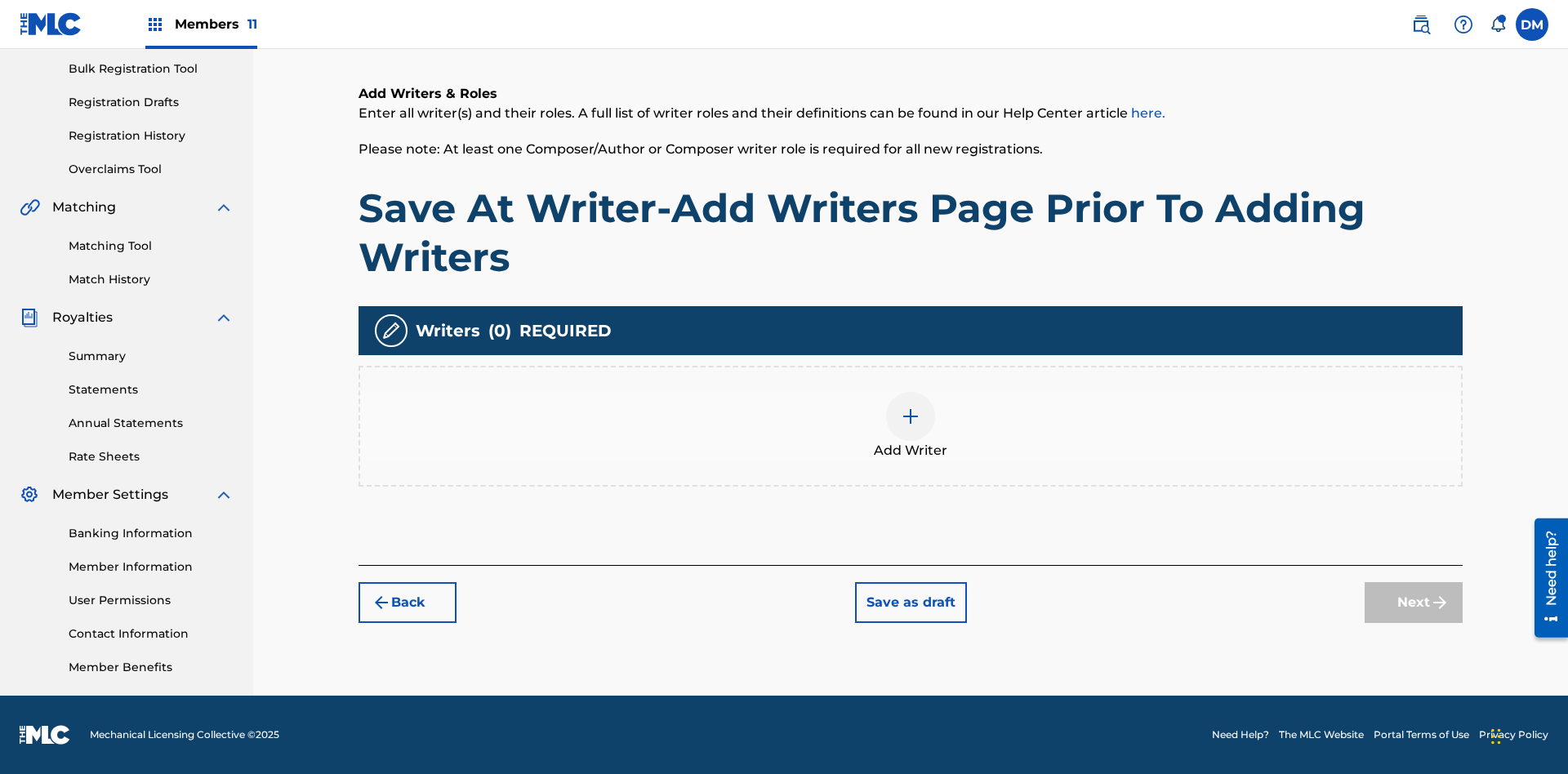
scroll to position [238, 0]
click at [910, 602] on button "Save as draft" at bounding box center [910, 602] width 112 height 41
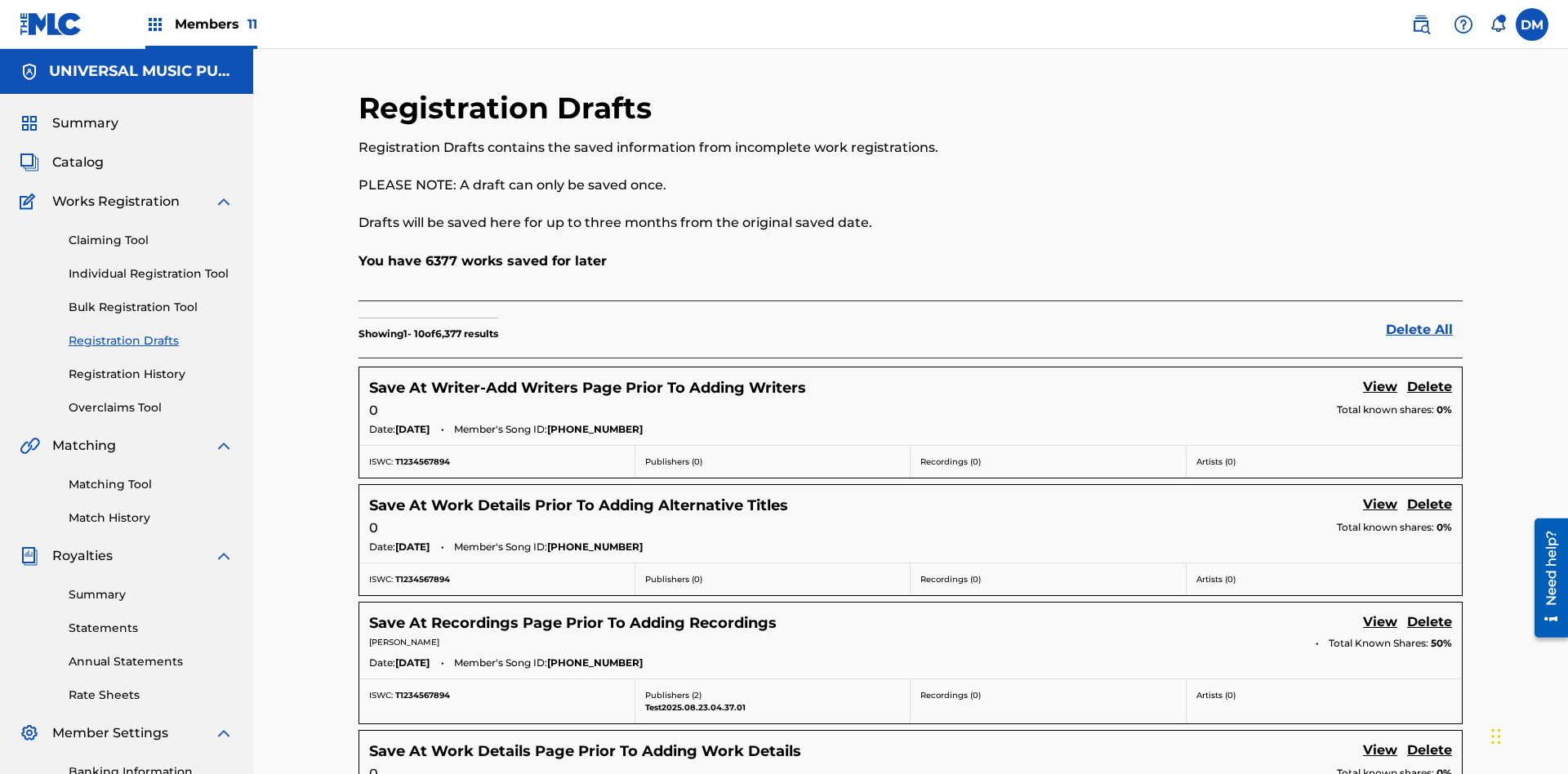
click at [1380, 377] on link "View" at bounding box center [1379, 388] width 34 height 22
